Goal: Information Seeking & Learning: Learn about a topic

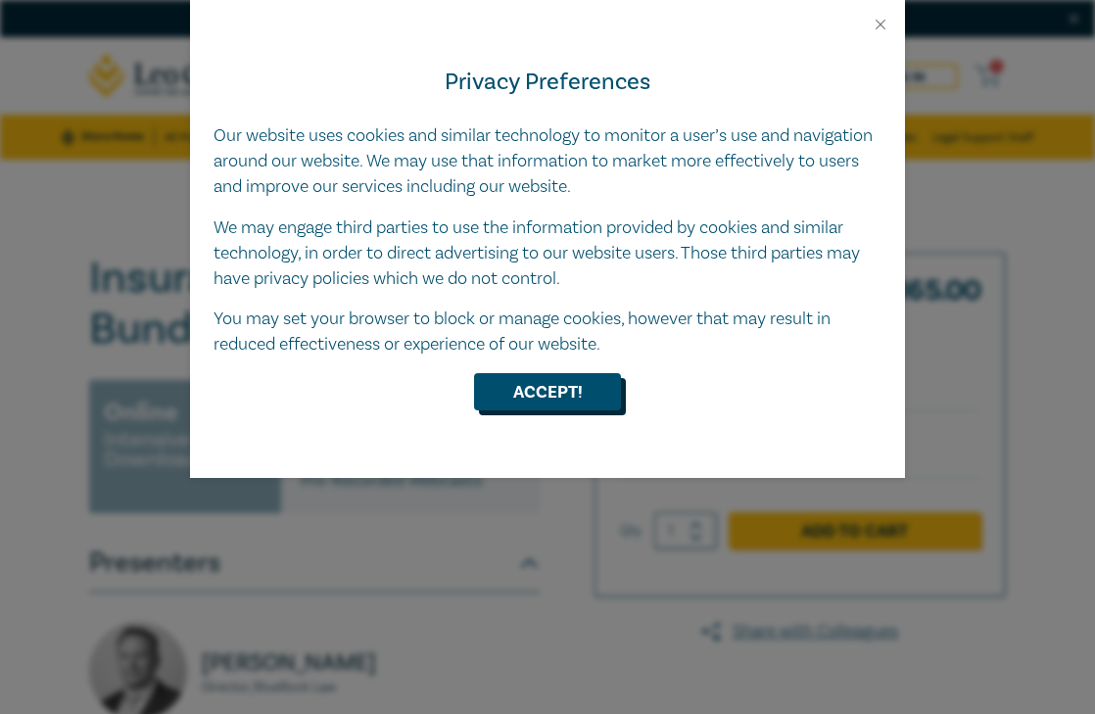
click at [574, 396] on button "Accept!" at bounding box center [547, 391] width 147 height 37
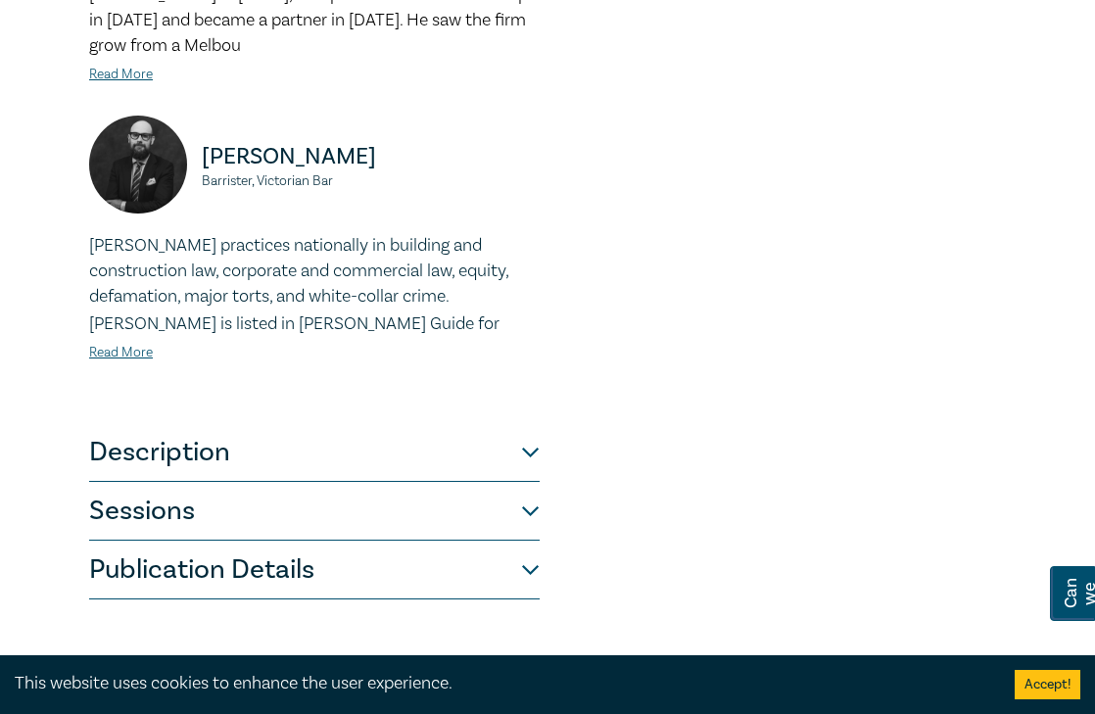
scroll to position [785, 0]
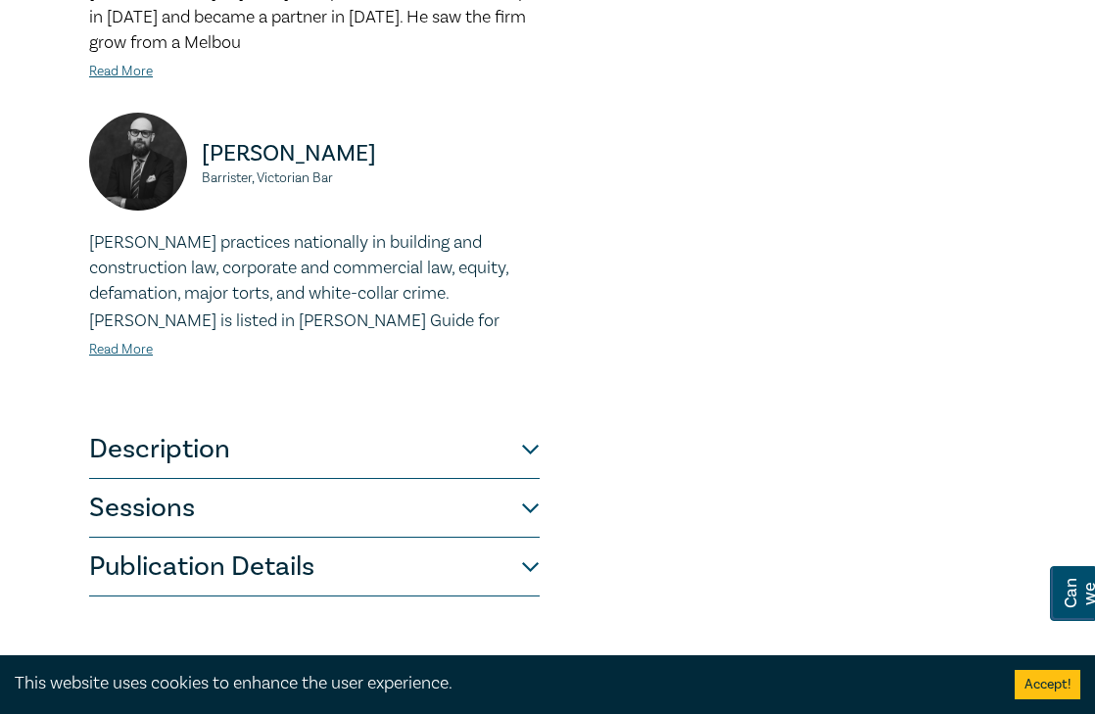
click at [500, 113] on div "Andrew Blunt Barrister, Victorian Bar" at bounding box center [314, 172] width 450 height 118
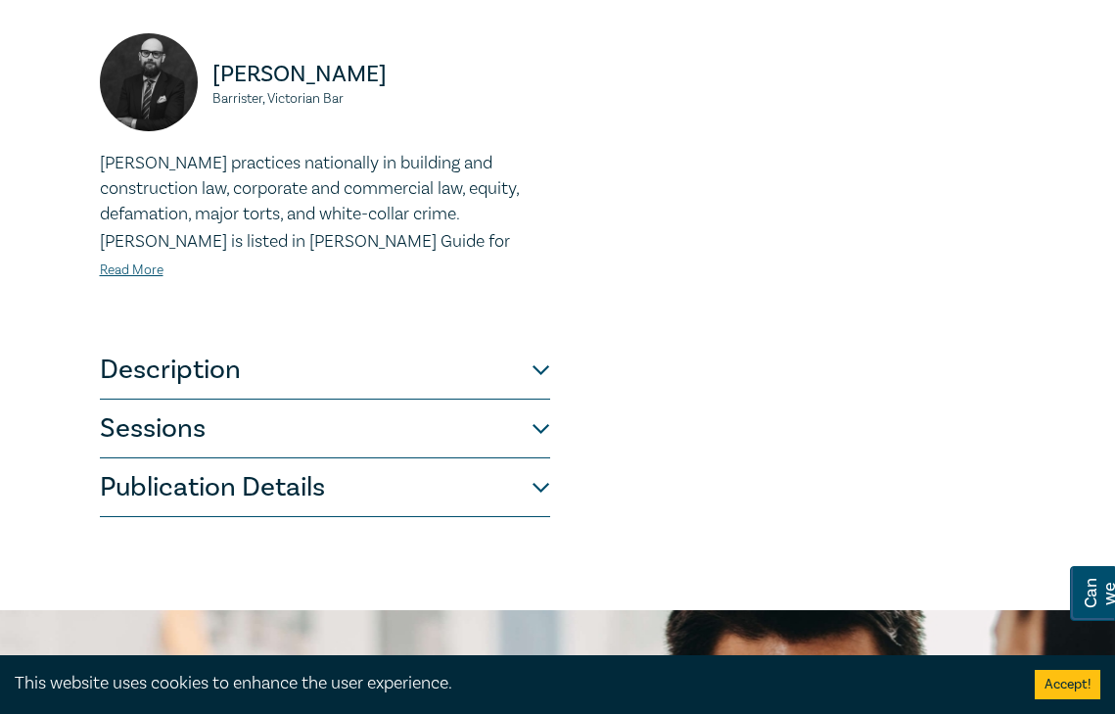
scroll to position [871, 0]
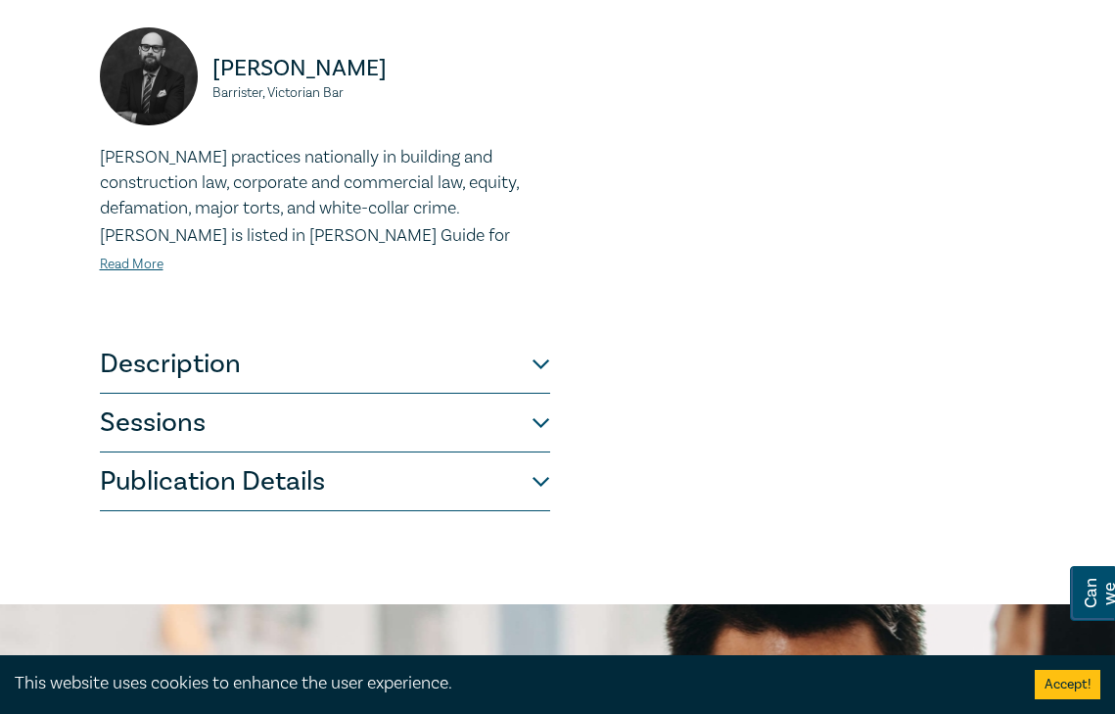
click at [451, 351] on button "Description" at bounding box center [325, 364] width 450 height 59
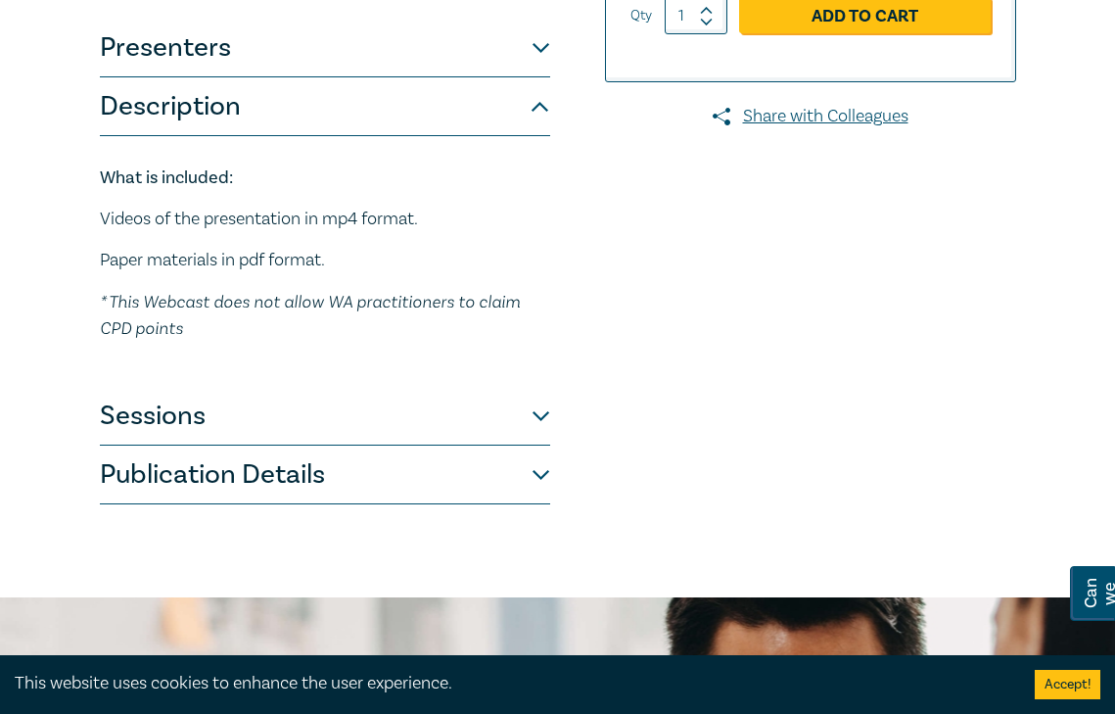
scroll to position [508, 0]
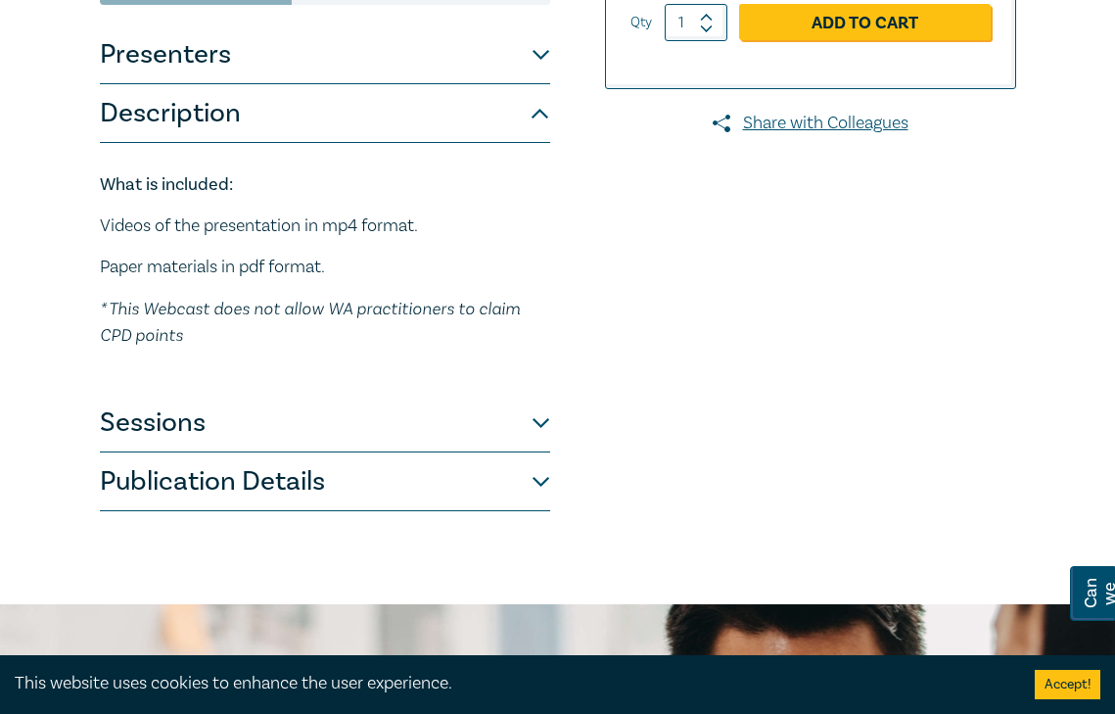
click at [472, 430] on button "Sessions" at bounding box center [325, 423] width 450 height 59
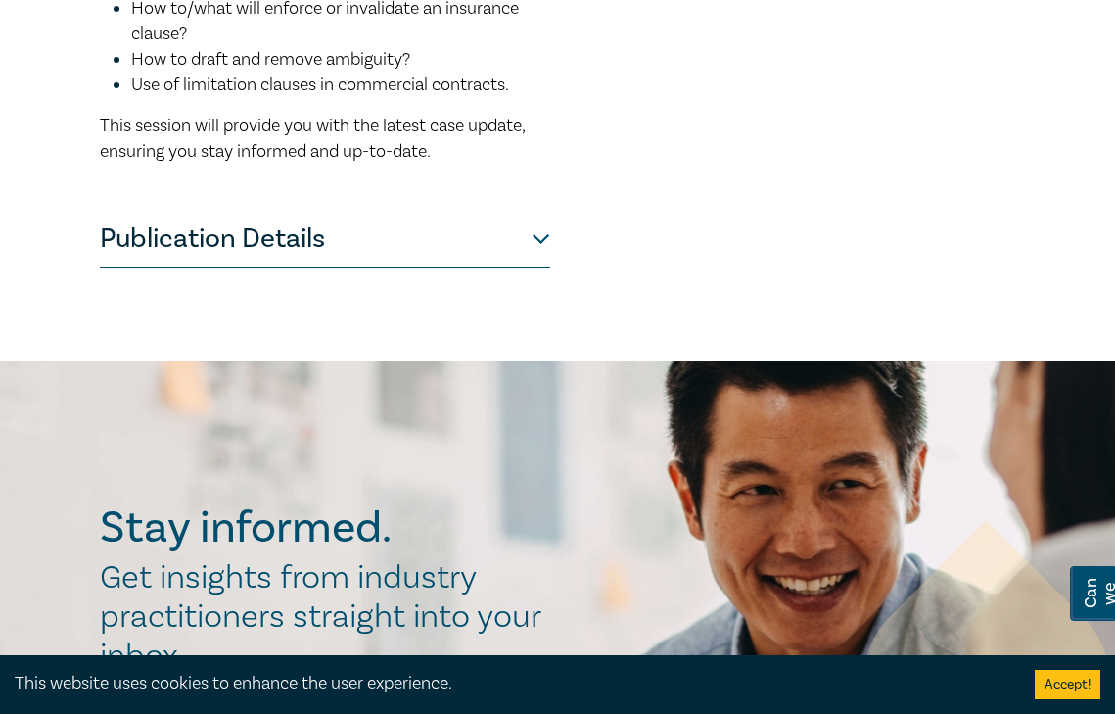
scroll to position [2095, 0]
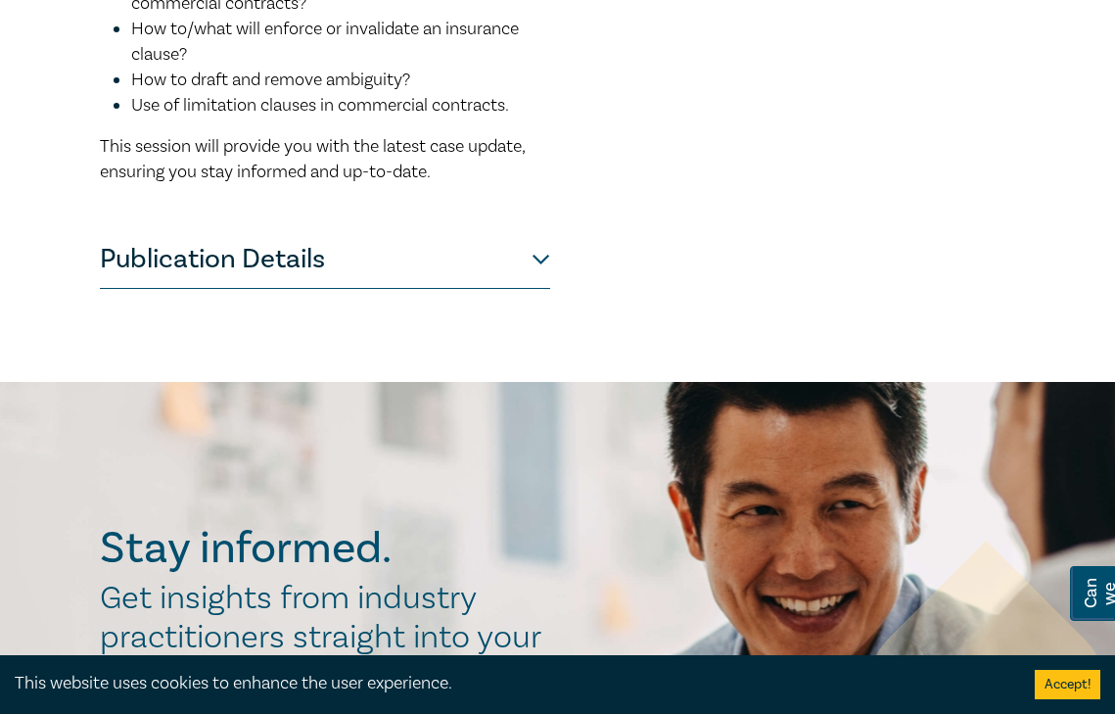
click at [535, 278] on button "Publication Details" at bounding box center [325, 259] width 450 height 59
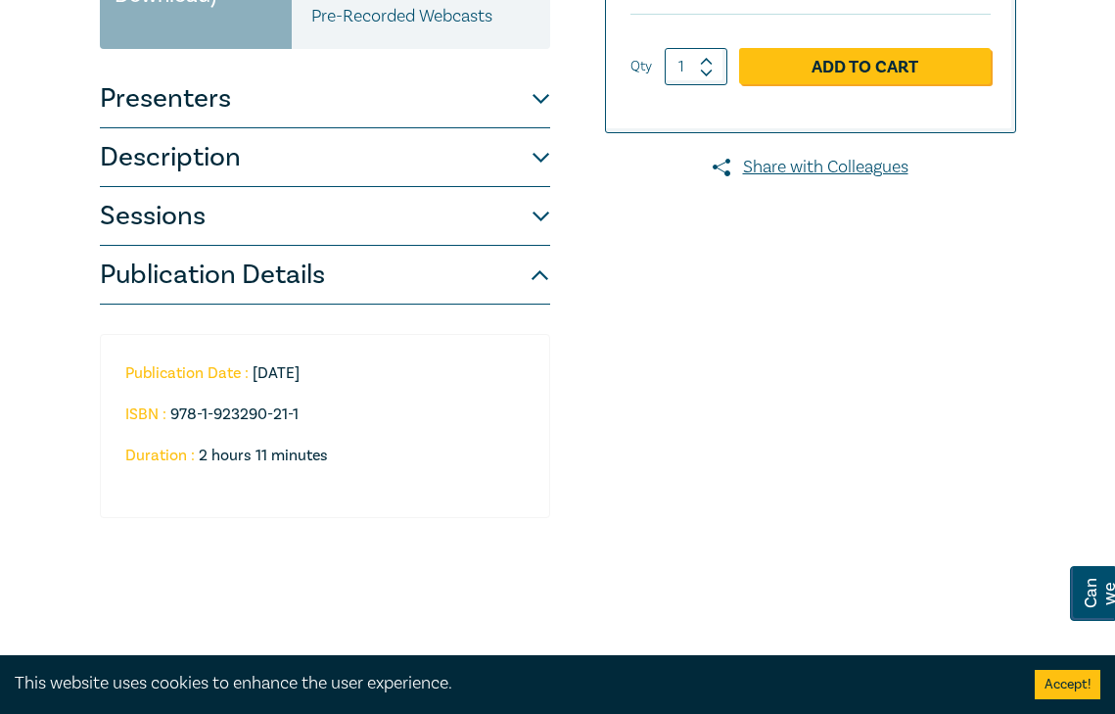
scroll to position [460, 0]
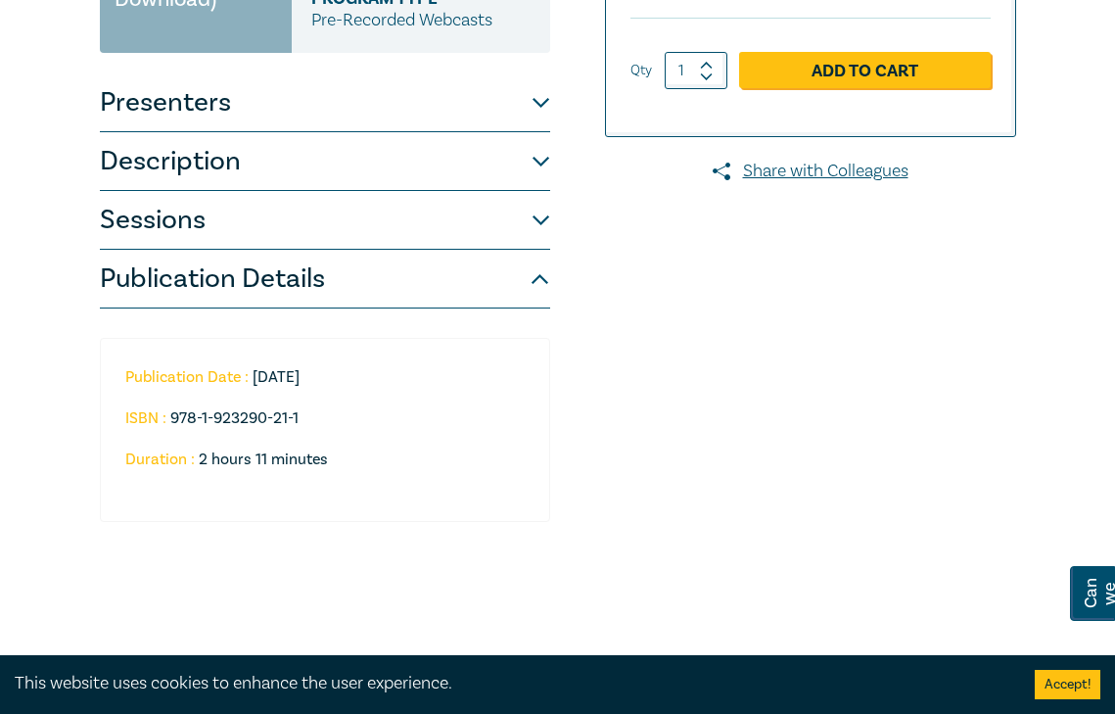
click at [542, 163] on button "Description" at bounding box center [325, 161] width 450 height 59
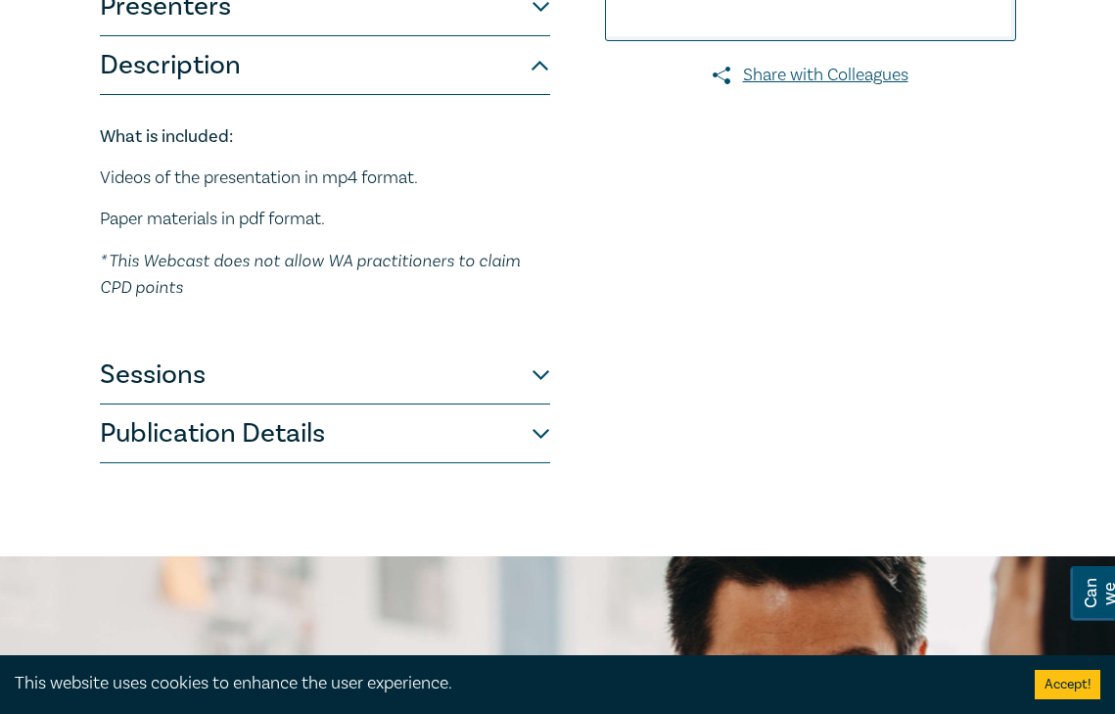
scroll to position [569, 0]
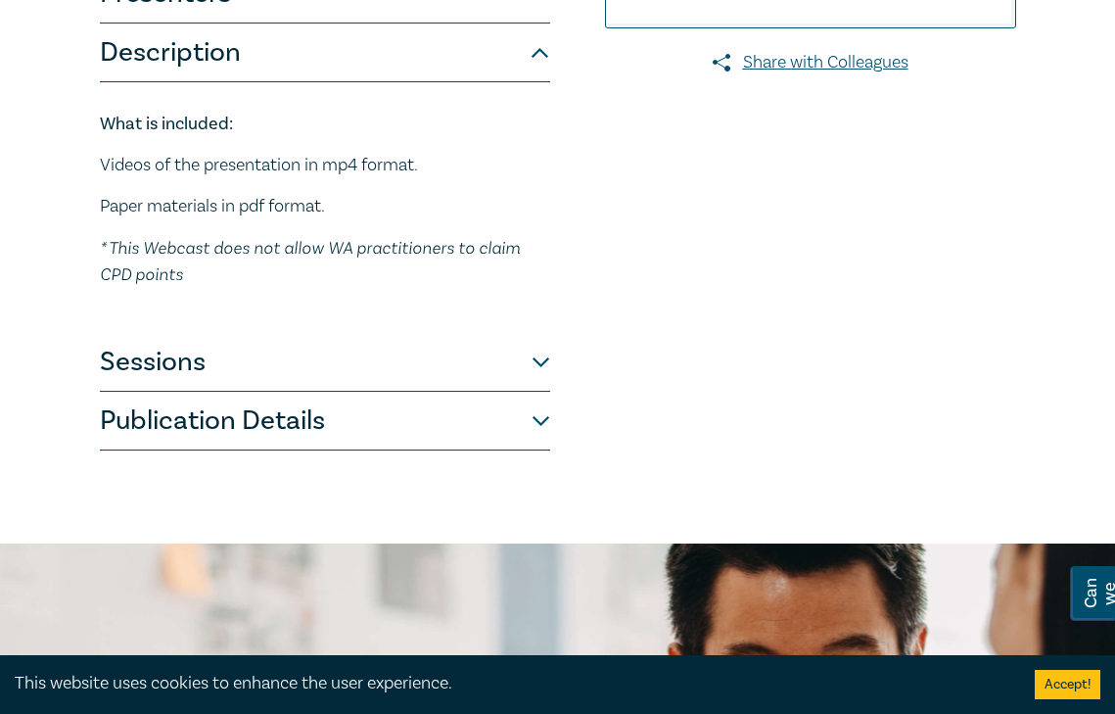
click at [508, 373] on button "Sessions" at bounding box center [325, 362] width 450 height 59
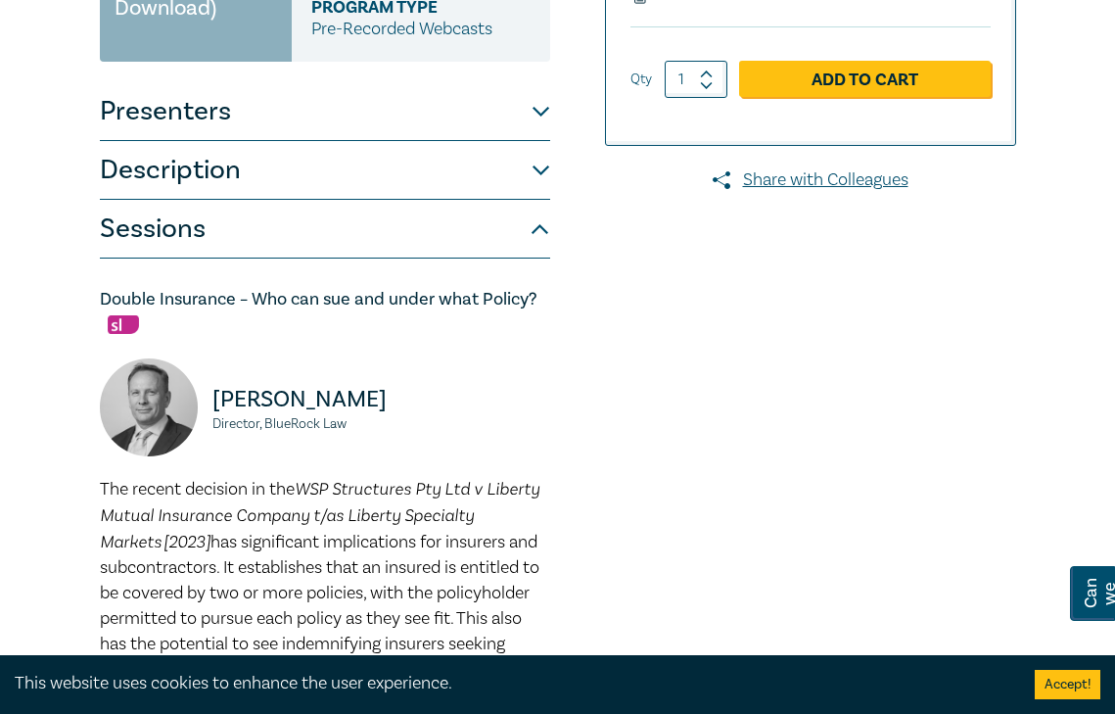
scroll to position [0, 0]
